Goal: Task Accomplishment & Management: Use online tool/utility

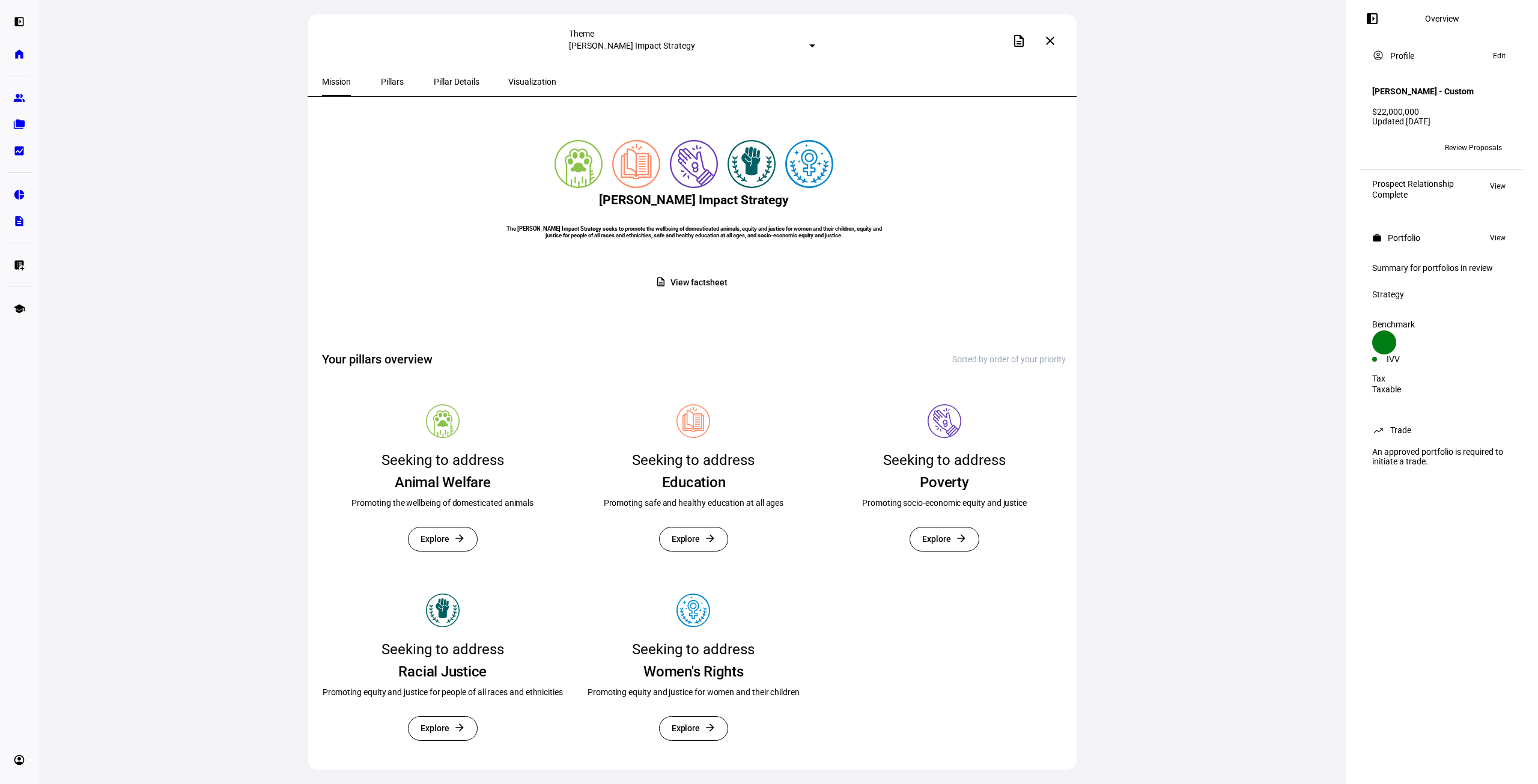
click at [526, 84] on span "Visualization" at bounding box center [532, 82] width 48 height 9
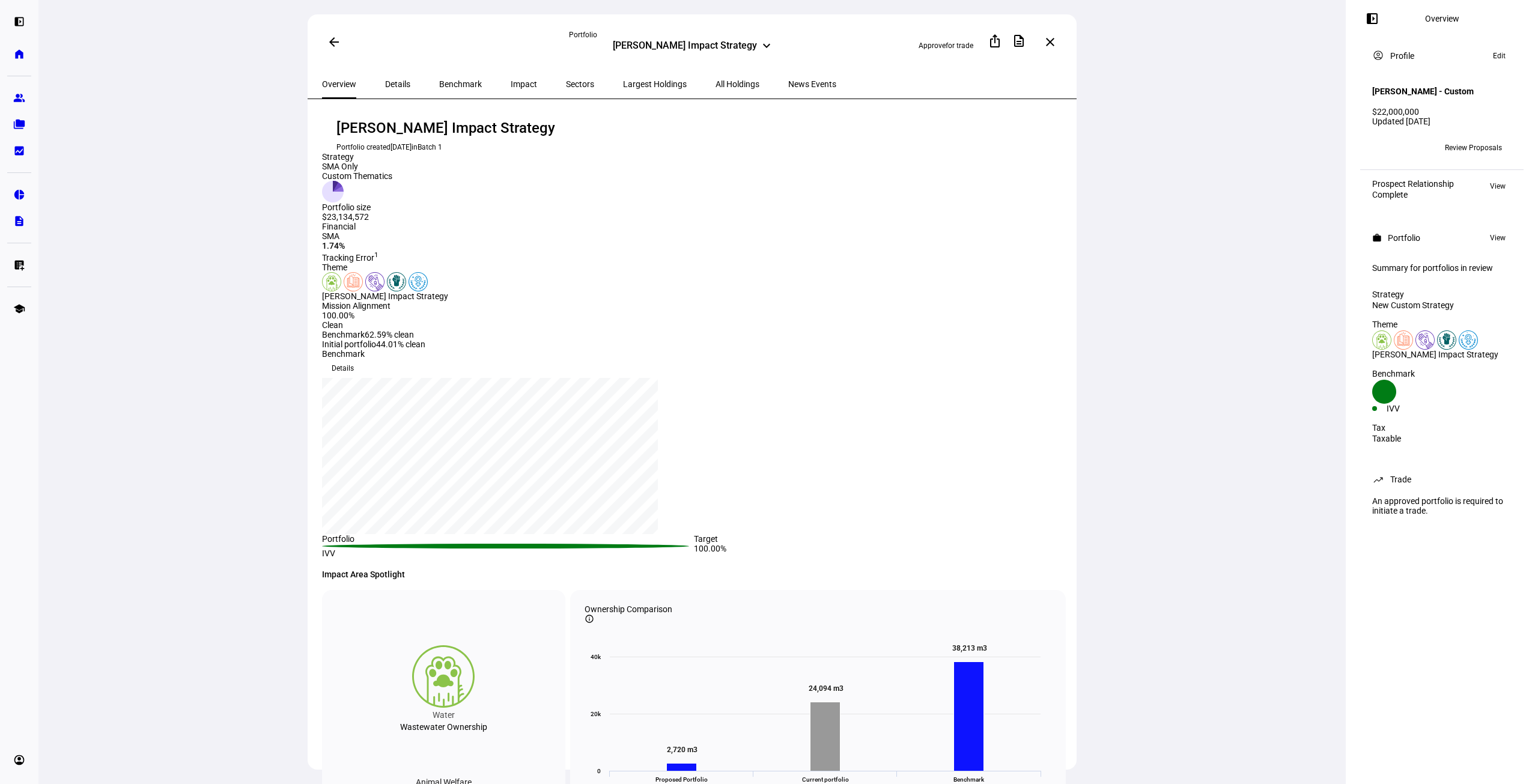
click at [385, 81] on span "Details" at bounding box center [397, 85] width 26 height 9
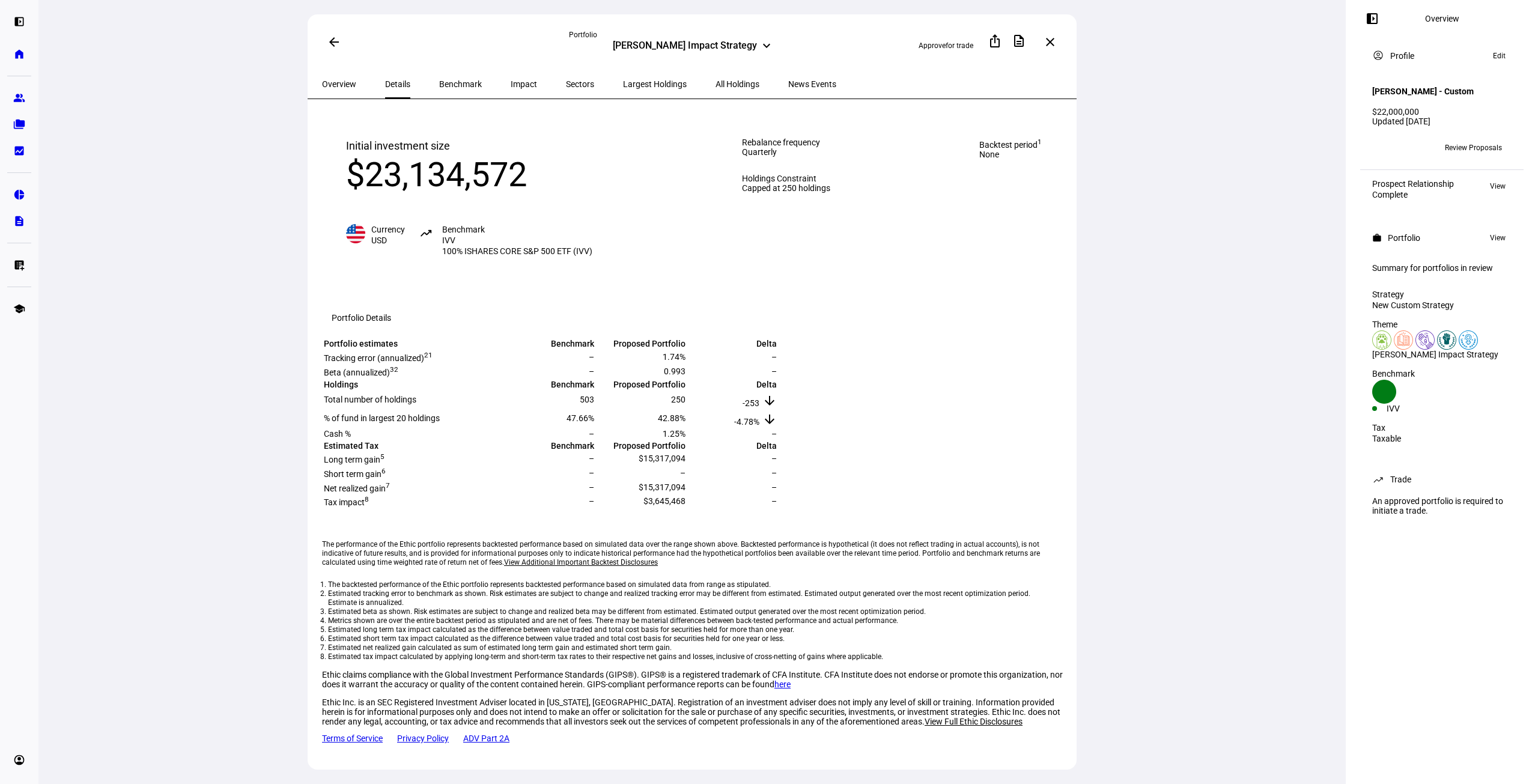
click at [440, 80] on span "Benchmark" at bounding box center [461, 85] width 43 height 9
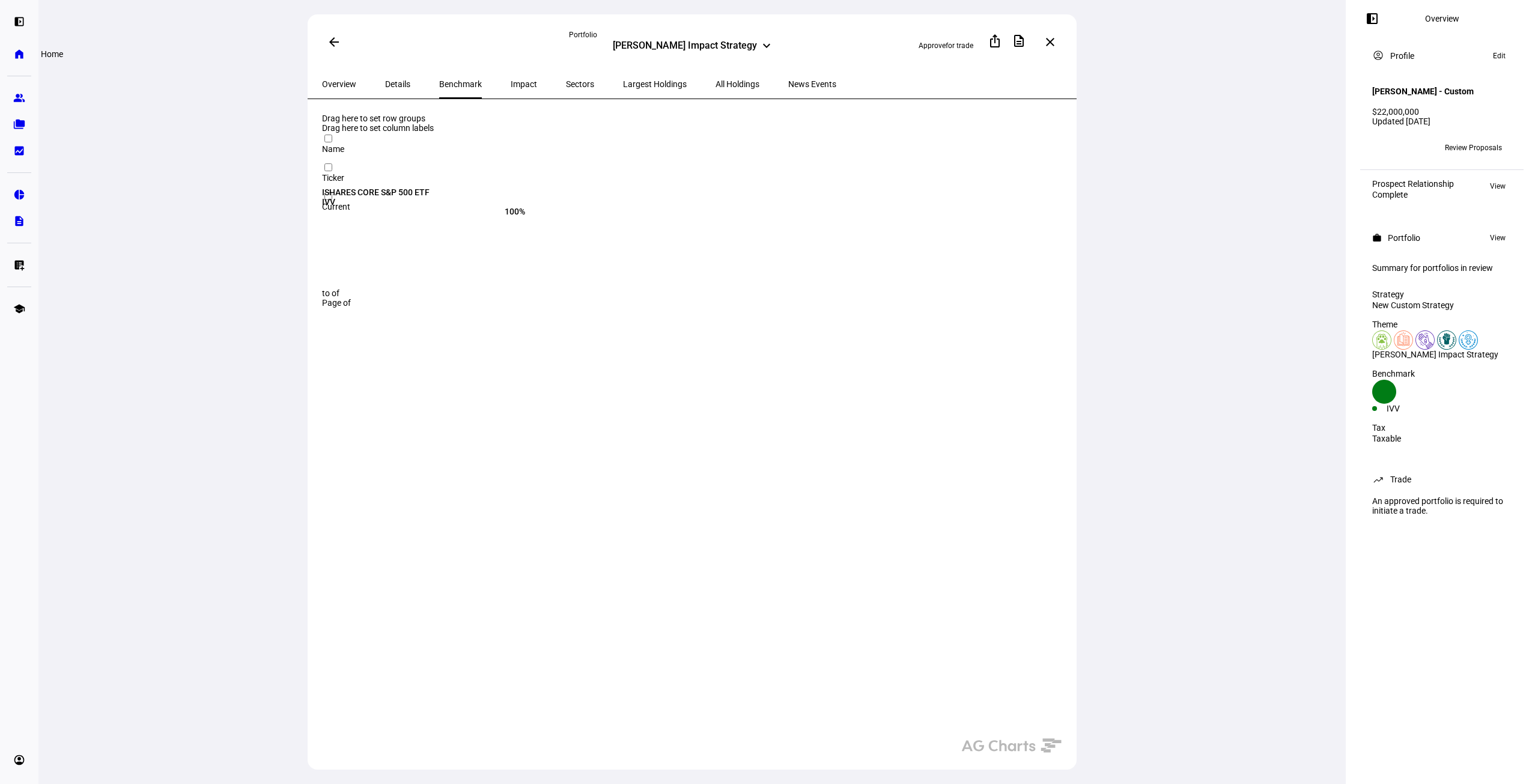
click at [18, 53] on eth-mat-symbol "home" at bounding box center [19, 54] width 12 height 12
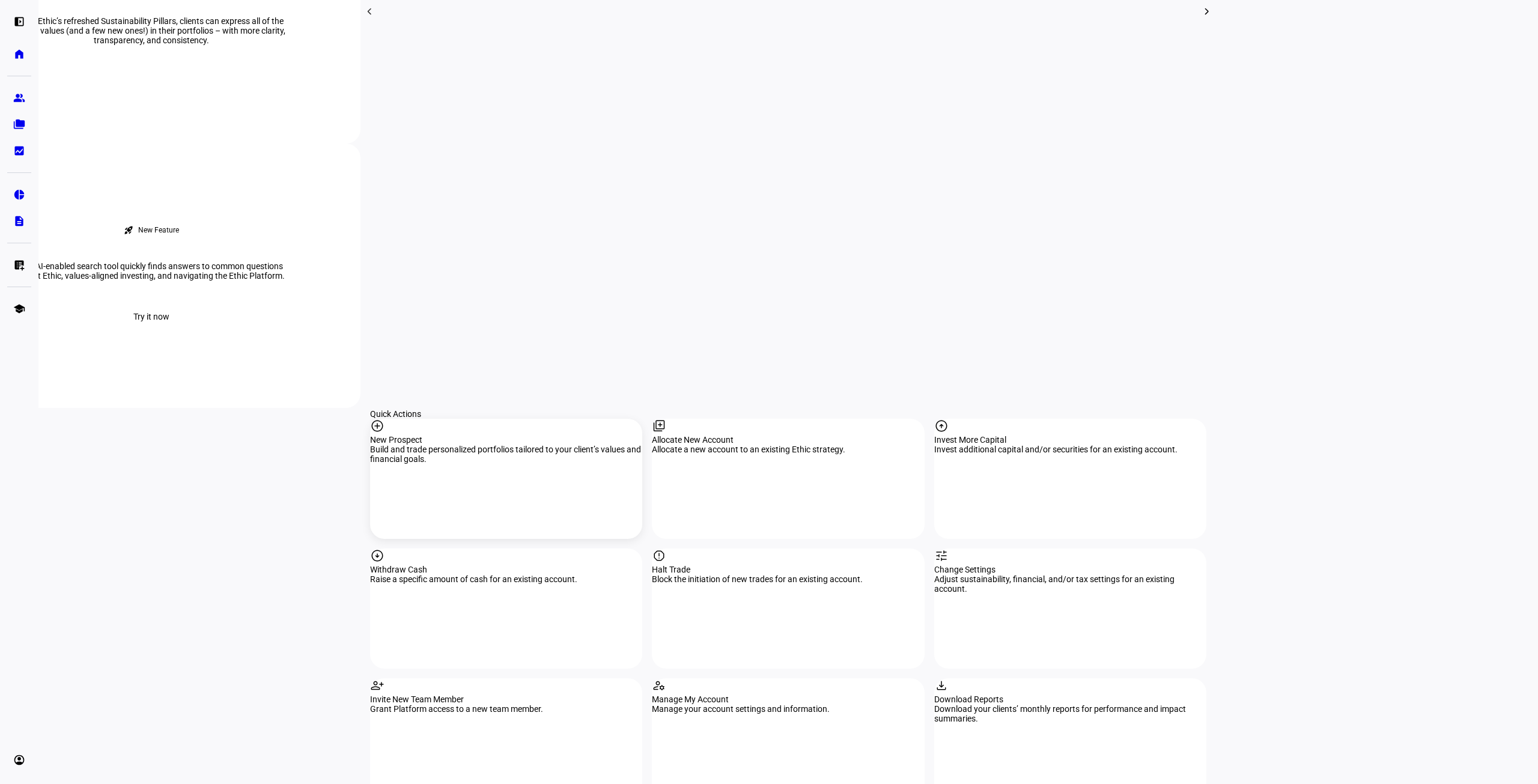
scroll to position [901, 0]
click at [741, 545] on div "report Halt Trade Block the initiation of new trades for an existing account." at bounding box center [787, 605] width 272 height 120
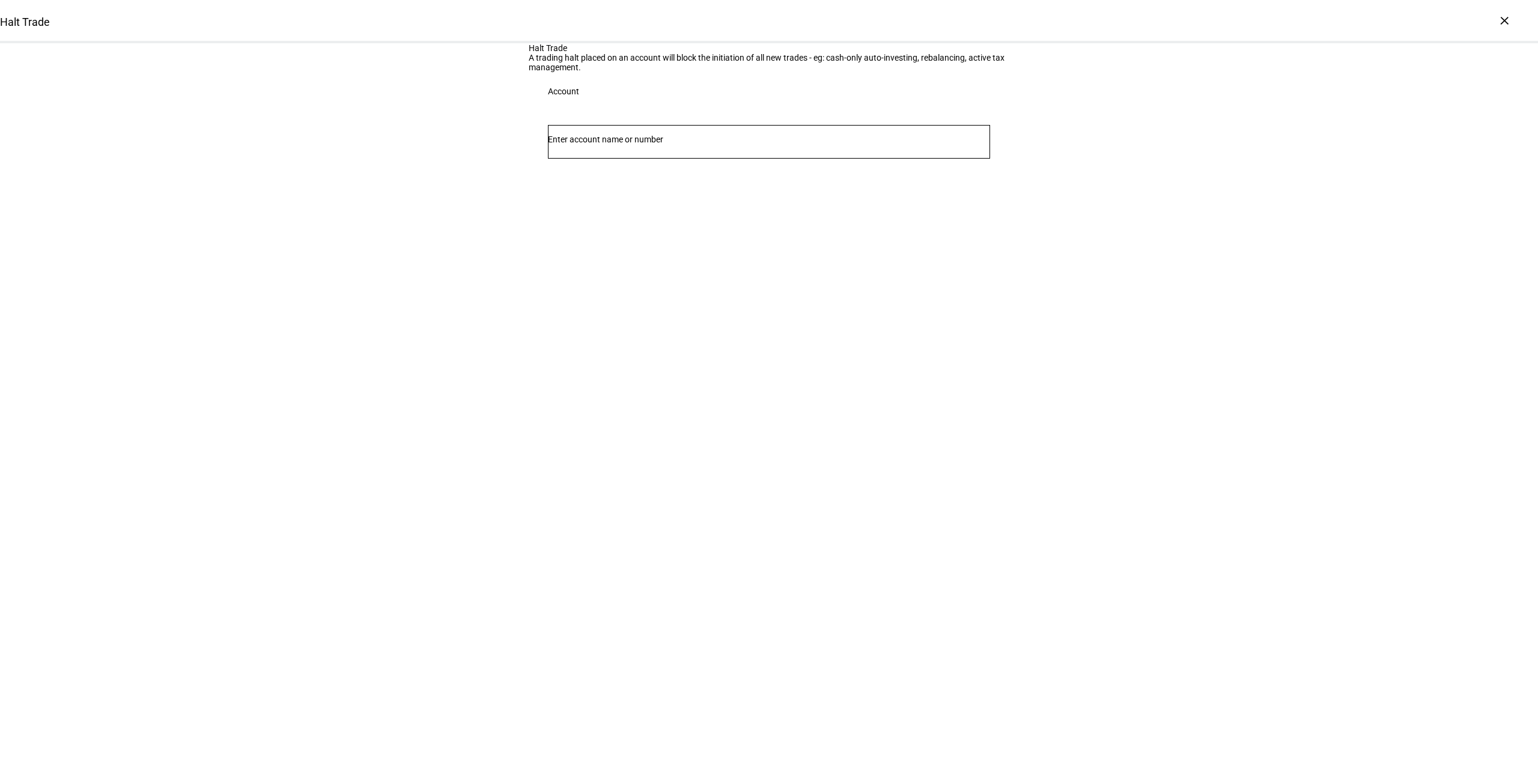
click at [623, 144] on input "Number" at bounding box center [769, 139] width 442 height 9
click at [632, 339] on span "Joint 2837" at bounding box center [599, 339] width 73 height 12
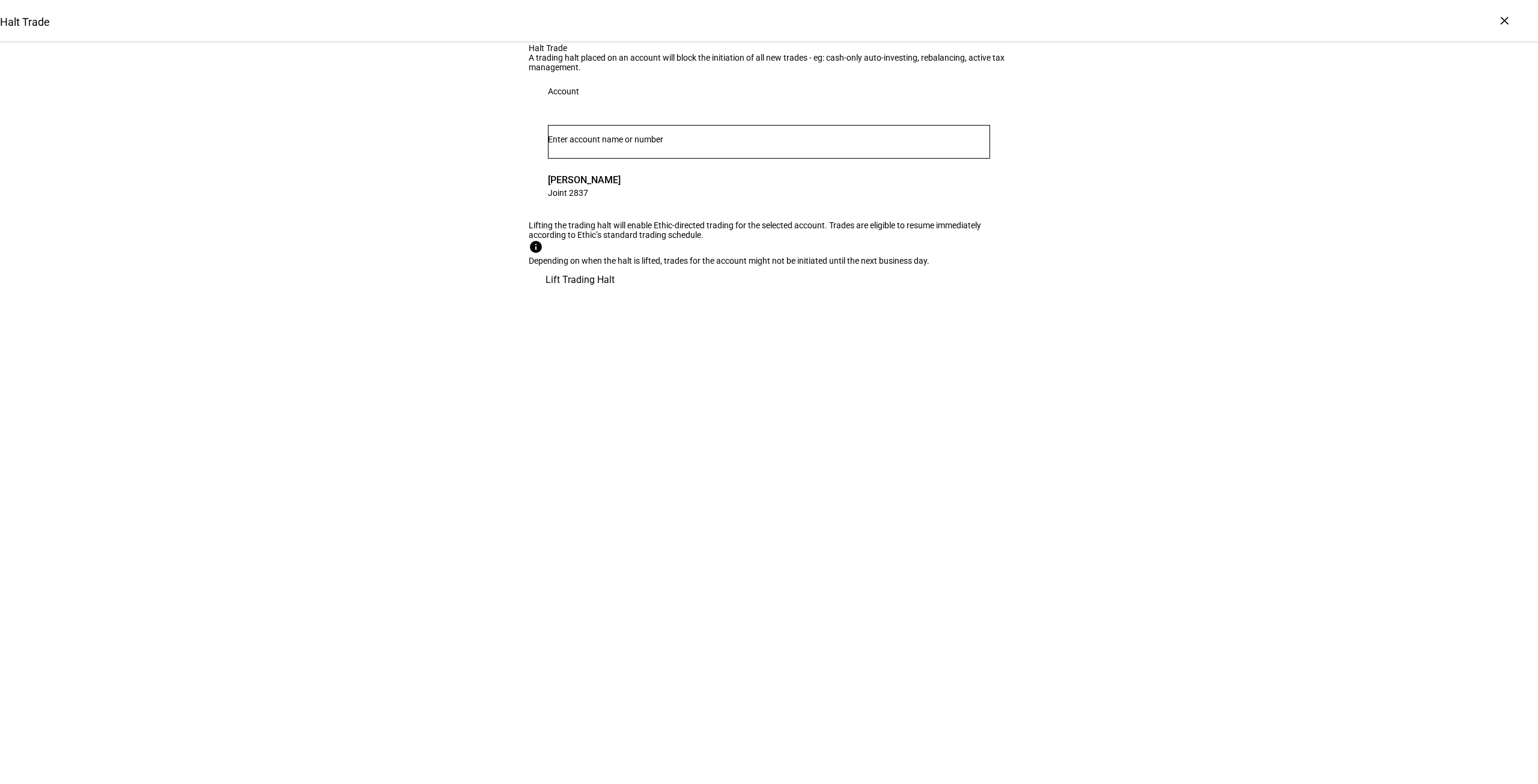
click at [614, 294] on span "Lift Trading Halt" at bounding box center [579, 280] width 69 height 29
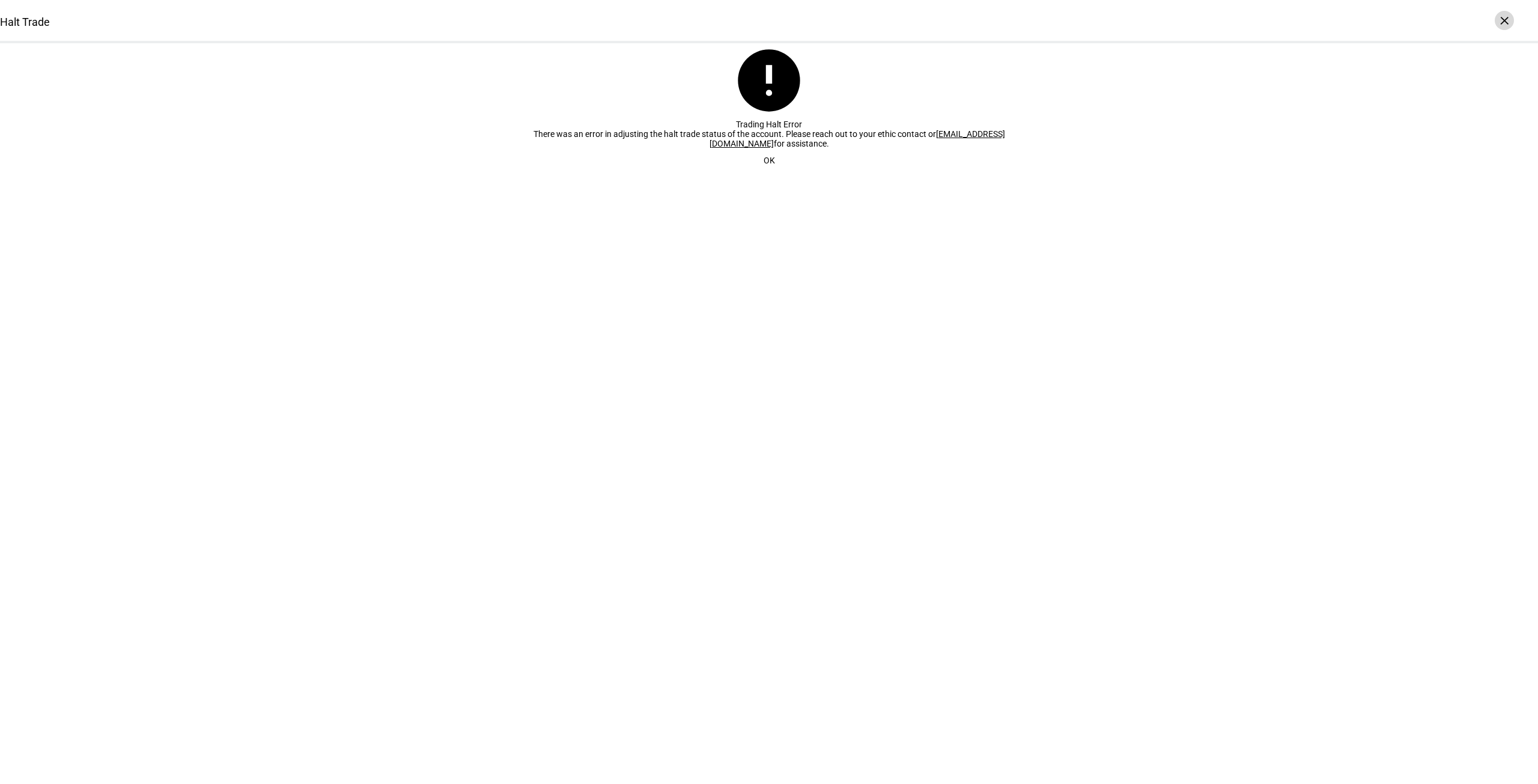
click at [1508, 23] on div "×" at bounding box center [1504, 20] width 19 height 19
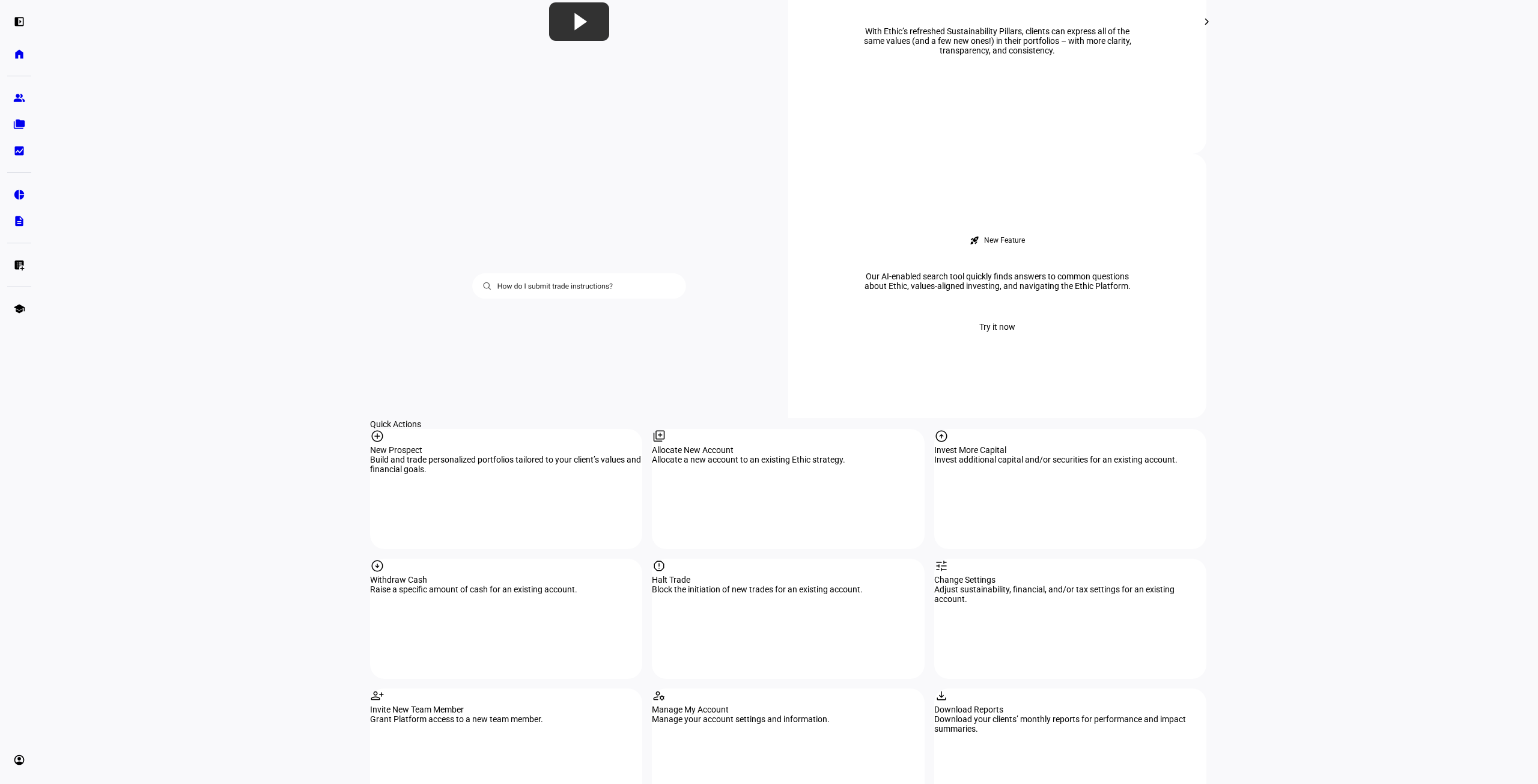
scroll to position [901, 0]
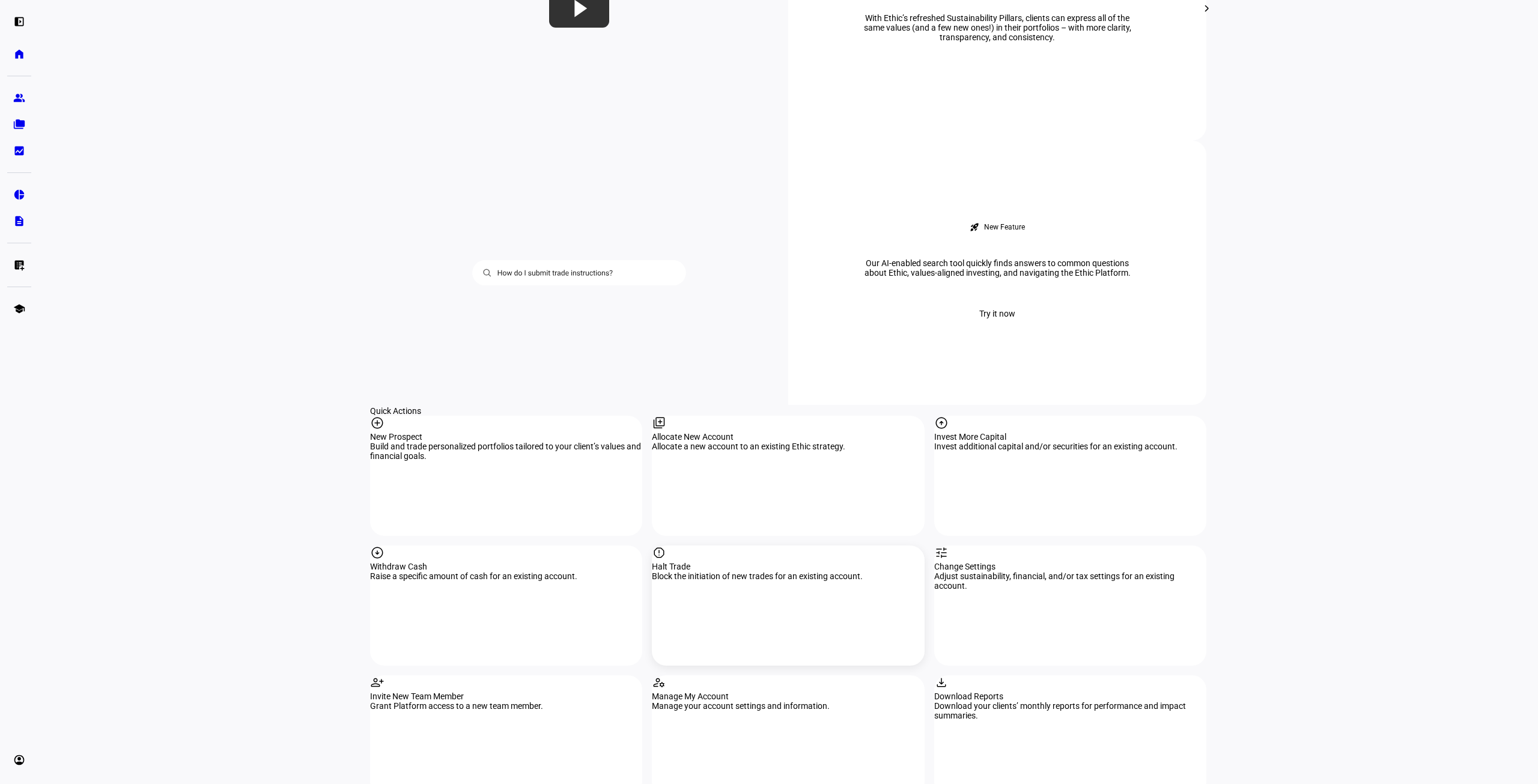
click at [762, 545] on div "report" at bounding box center [787, 553] width 272 height 16
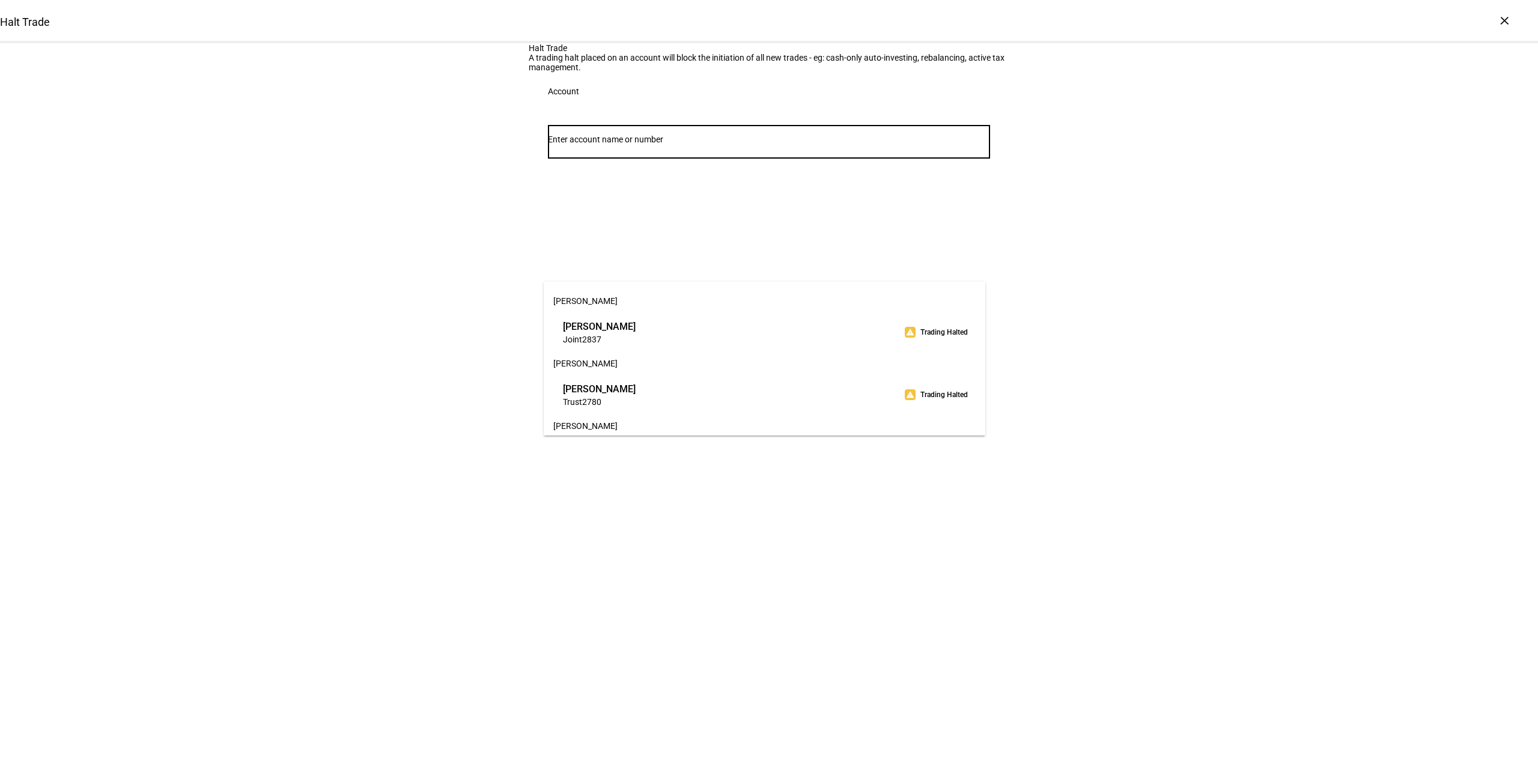
click at [746, 144] on input "Number" at bounding box center [769, 139] width 442 height 9
click at [636, 359] on span "Trust 2824" at bounding box center [599, 358] width 73 height 12
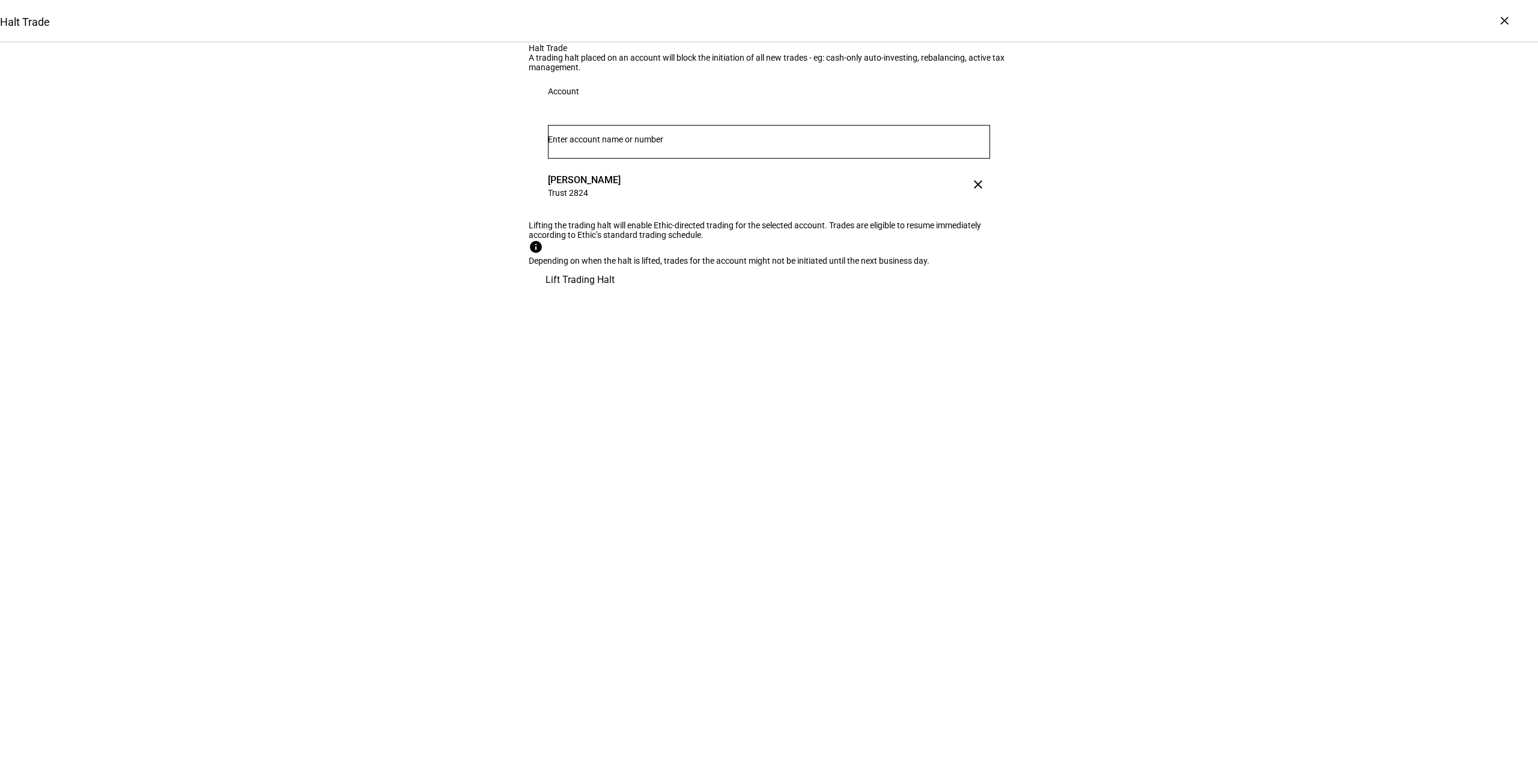
click at [590, 187] on span "[PERSON_NAME]" at bounding box center [585, 179] width 73 height 14
click at [602, 144] on input "Number" at bounding box center [769, 139] width 442 height 9
click at [428, 255] on div "Halt Trade A trading halt placed on an account will block the initiation of all…" at bounding box center [769, 168] width 1538 height 251
click at [614, 294] on span "Lift Trading Halt" at bounding box center [579, 280] width 69 height 29
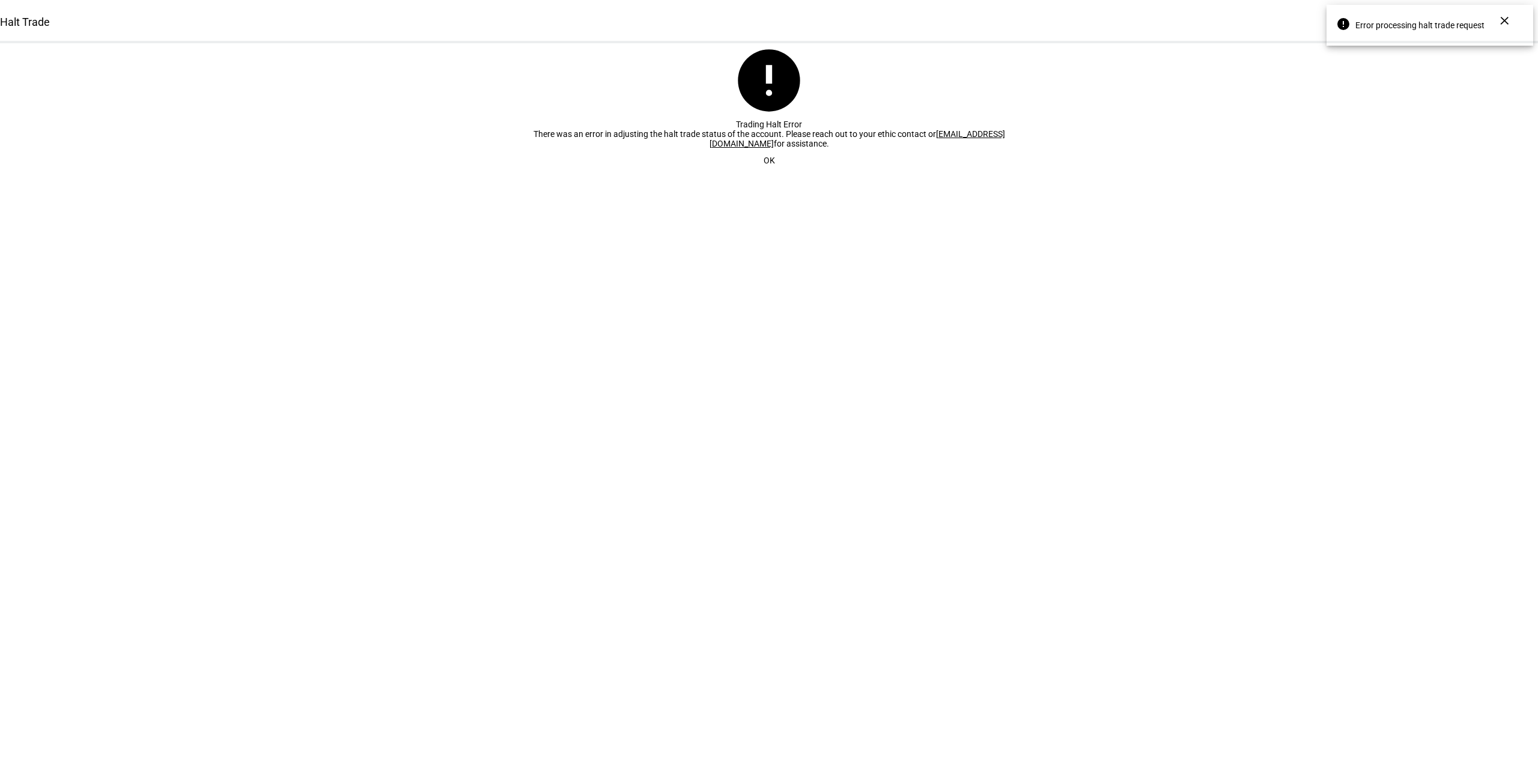
click at [769, 173] on span "OK" at bounding box center [770, 160] width 12 height 24
